Goal: Transaction & Acquisition: Purchase product/service

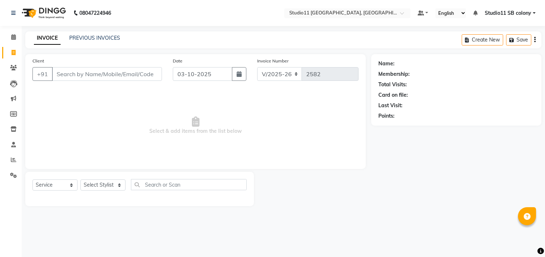
select select "7717"
select select "service"
select select "69390"
click at [80, 180] on select "Select Stylist [PERSON_NAME] Dani [PERSON_NAME] Josna kaif [PERSON_NAME] [PERSO…" at bounding box center [102, 184] width 45 height 11
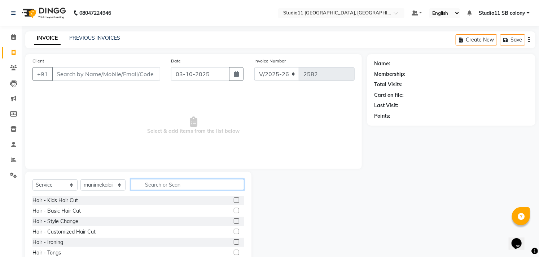
click at [165, 180] on input "text" at bounding box center [187, 184] width 113 height 11
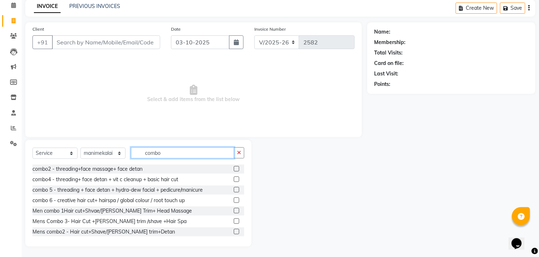
scroll to position [43, 0]
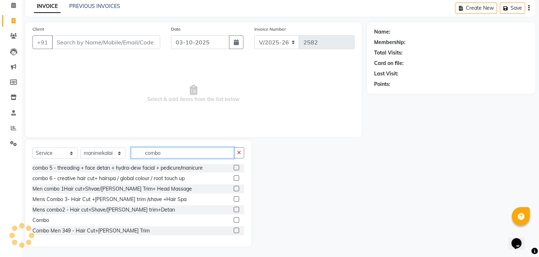
type input "combo"
click at [234, 218] on label at bounding box center [236, 219] width 5 height 5
click at [234, 218] on input "checkbox" at bounding box center [236, 220] width 5 height 5
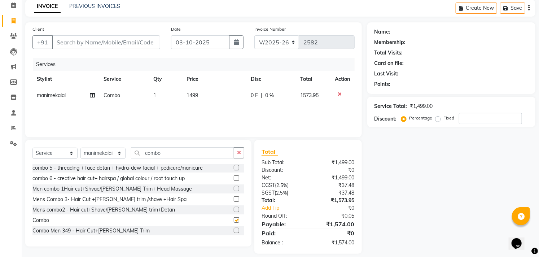
checkbox input "false"
click at [234, 153] on button "button" at bounding box center [239, 152] width 10 height 11
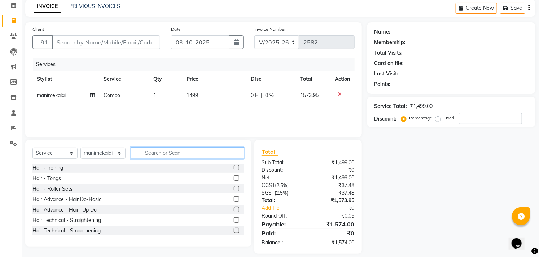
scroll to position [39, 0]
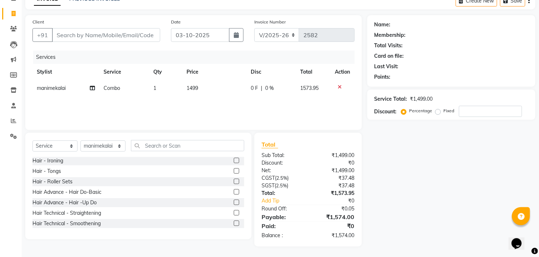
click at [208, 89] on td "1499" at bounding box center [214, 88] width 64 height 16
select select "69390"
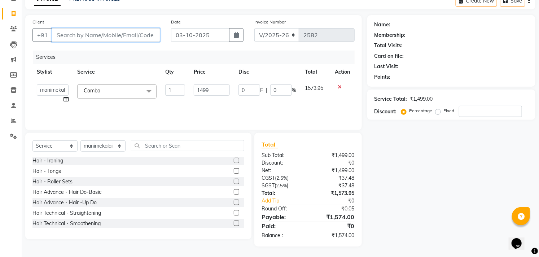
click at [128, 35] on input "Client" at bounding box center [106, 35] width 108 height 14
type input "9"
type input "0"
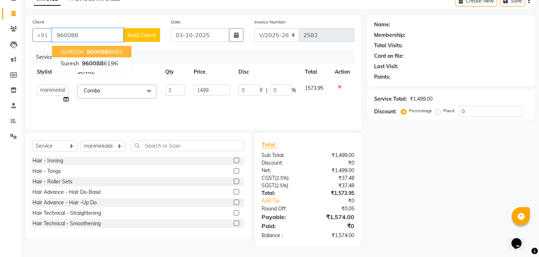
click at [110, 48] on ngb-highlight "960088 8082" at bounding box center [103, 51] width 37 height 7
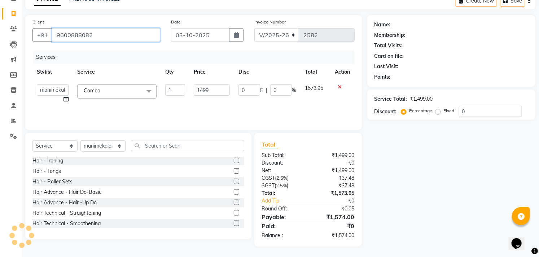
type input "9600888082"
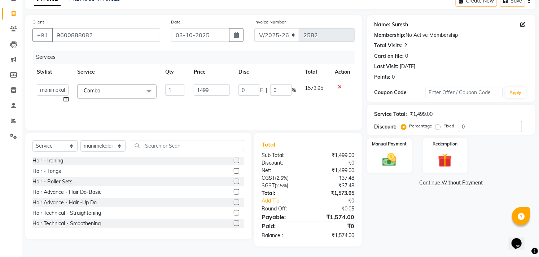
click at [401, 26] on link "Suresh" at bounding box center [400, 25] width 16 height 8
click at [230, 89] on td "1499" at bounding box center [211, 93] width 45 height 27
type input "1683.80"
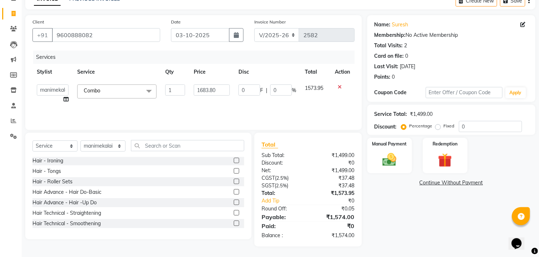
click at [218, 66] on th "Price" at bounding box center [211, 72] width 45 height 16
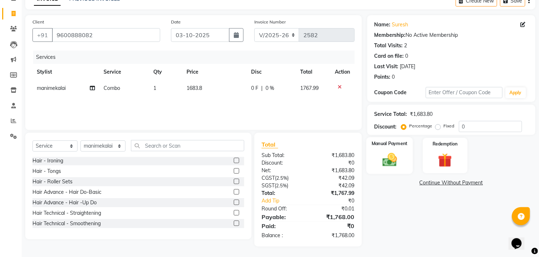
click at [394, 159] on img at bounding box center [389, 159] width 24 height 17
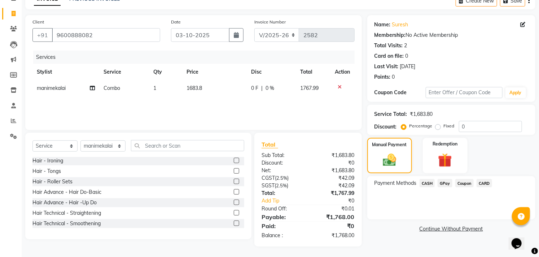
click at [443, 180] on span "GPay" at bounding box center [444, 183] width 15 height 8
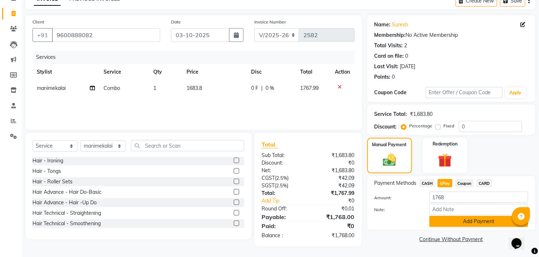
click at [466, 218] on button "Add Payment" at bounding box center [478, 221] width 99 height 11
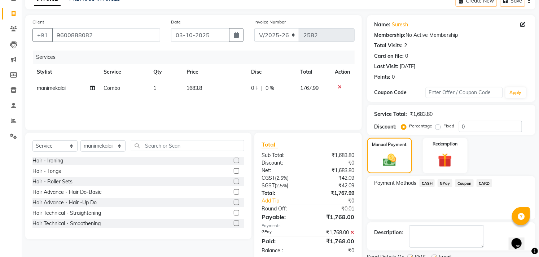
scroll to position [67, 0]
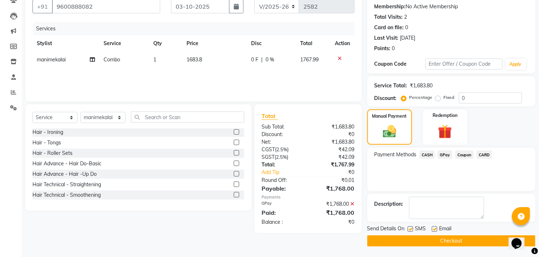
click at [434, 229] on label at bounding box center [433, 228] width 5 height 5
click at [434, 229] on input "checkbox" at bounding box center [433, 229] width 5 height 5
checkbox input "false"
click at [432, 240] on button "Checkout" at bounding box center [451, 240] width 168 height 11
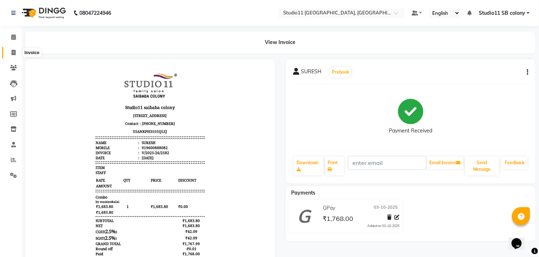
click at [9, 53] on span at bounding box center [13, 53] width 13 height 8
select select "service"
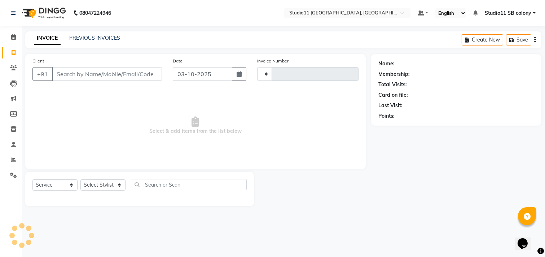
type input "2583"
select select "7717"
click at [127, 76] on input "Client" at bounding box center [107, 74] width 110 height 14
click at [111, 185] on select "Select Stylist [PERSON_NAME] Dani [PERSON_NAME] Josna kaif [PERSON_NAME] [PERSO…" at bounding box center [102, 184] width 45 height 11
select select "68835"
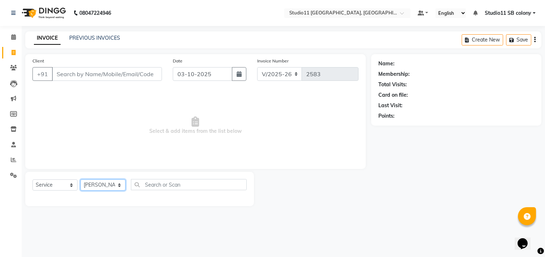
click at [80, 180] on select "Select Stylist [PERSON_NAME] Dani [PERSON_NAME] Josna kaif [PERSON_NAME] [PERSO…" at bounding box center [102, 184] width 45 height 11
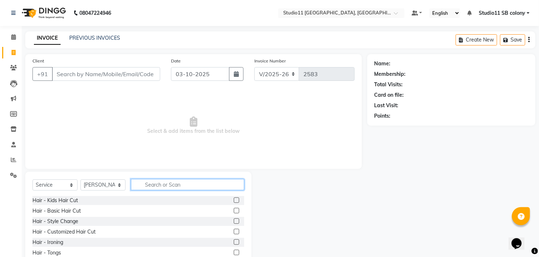
click at [162, 181] on input "text" at bounding box center [187, 184] width 113 height 11
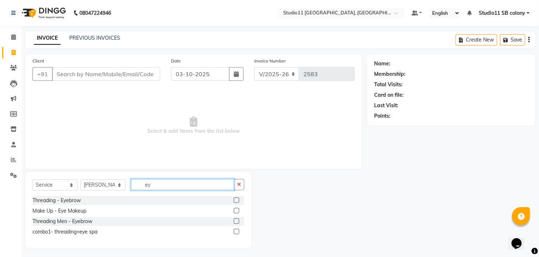
type input "ey"
click at [235, 198] on label at bounding box center [236, 199] width 5 height 5
click at [235, 198] on input "checkbox" at bounding box center [236, 200] width 5 height 5
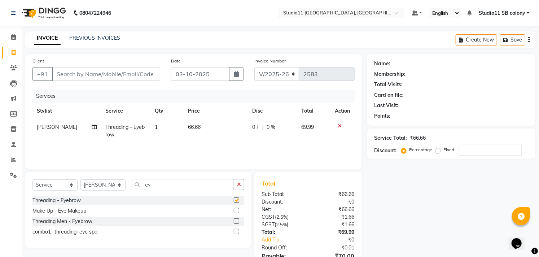
checkbox input "false"
click at [141, 80] on input "Client" at bounding box center [106, 74] width 108 height 14
type input "M"
type input "0"
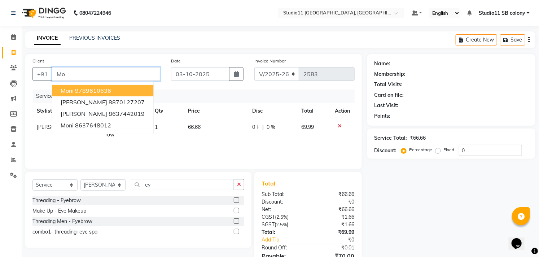
type input "M"
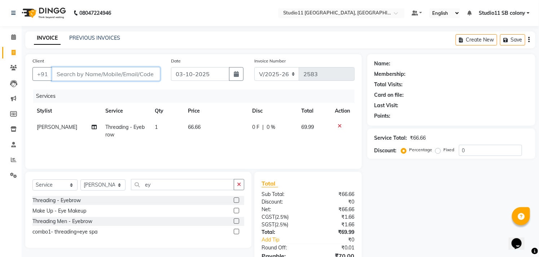
click at [145, 74] on input "Client" at bounding box center [106, 74] width 108 height 14
type input "9942209797"
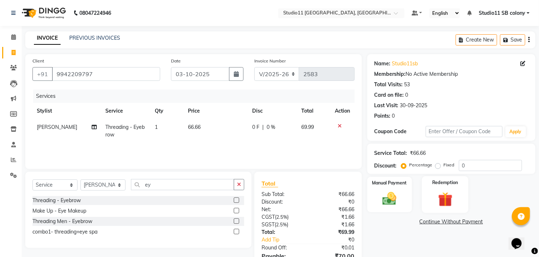
scroll to position [39, 0]
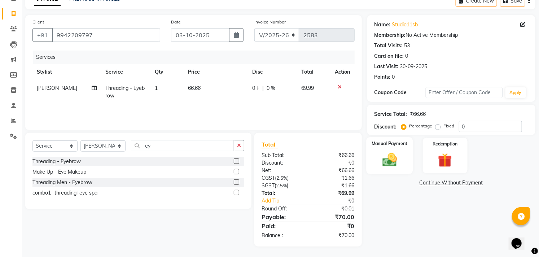
click at [402, 160] on div "Manual Payment" at bounding box center [389, 155] width 46 height 37
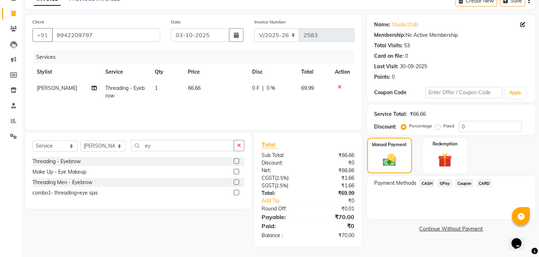
click at [440, 184] on span "GPay" at bounding box center [444, 183] width 15 height 8
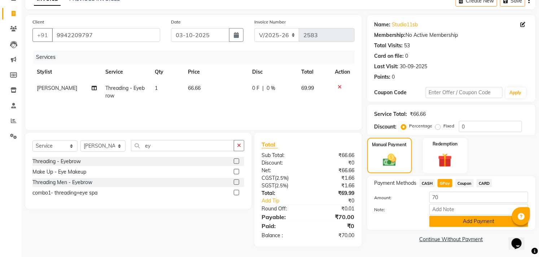
click at [447, 217] on button "Add Payment" at bounding box center [478, 221] width 99 height 11
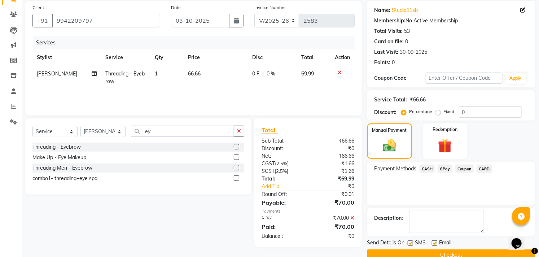
scroll to position [67, 0]
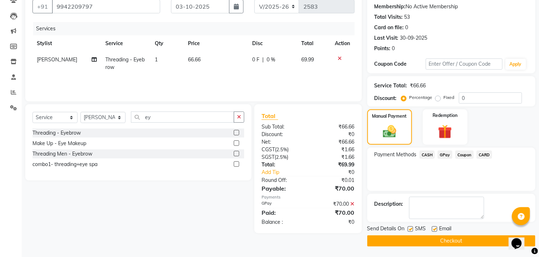
click at [433, 230] on label at bounding box center [433, 228] width 5 height 5
click at [433, 230] on input "checkbox" at bounding box center [433, 229] width 5 height 5
checkbox input "false"
click at [412, 228] on label at bounding box center [409, 228] width 5 height 5
click at [412, 228] on input "checkbox" at bounding box center [409, 229] width 5 height 5
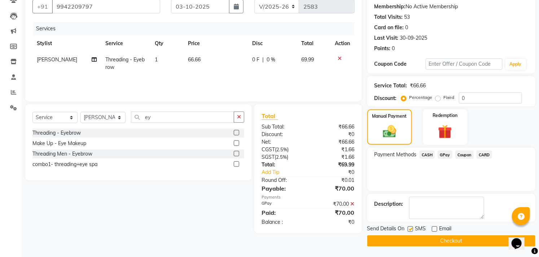
checkbox input "false"
click at [417, 237] on button "Checkout" at bounding box center [451, 240] width 168 height 11
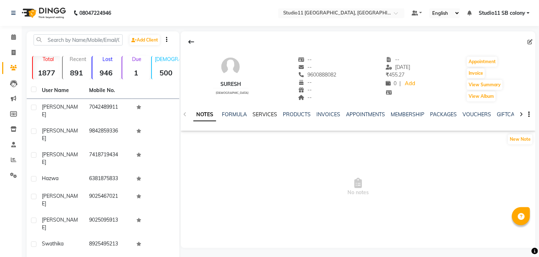
click at [263, 112] on link "SERVICES" at bounding box center [264, 114] width 25 height 6
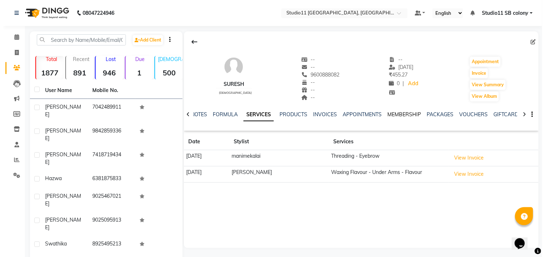
scroll to position [40, 0]
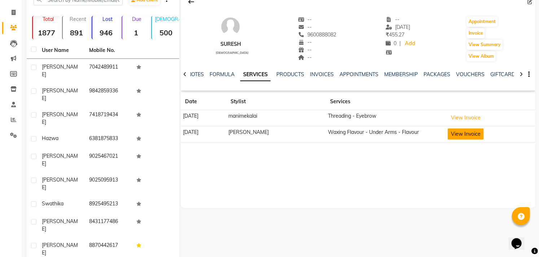
click at [465, 133] on button "View Invoice" at bounding box center [465, 133] width 36 height 11
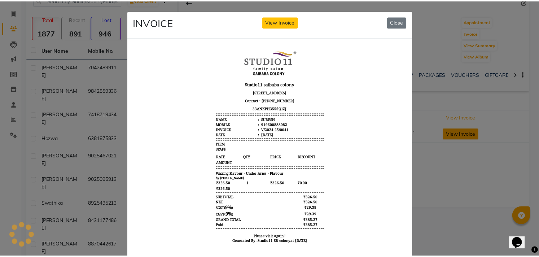
scroll to position [0, 0]
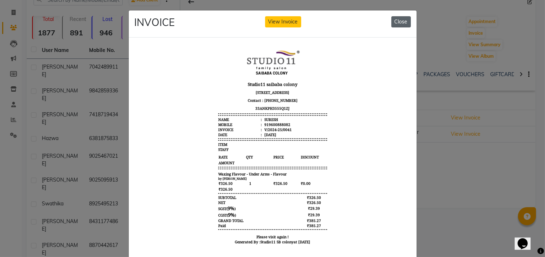
click at [400, 23] on button "Close" at bounding box center [400, 21] width 19 height 11
